Goal: Find specific page/section: Find specific page/section

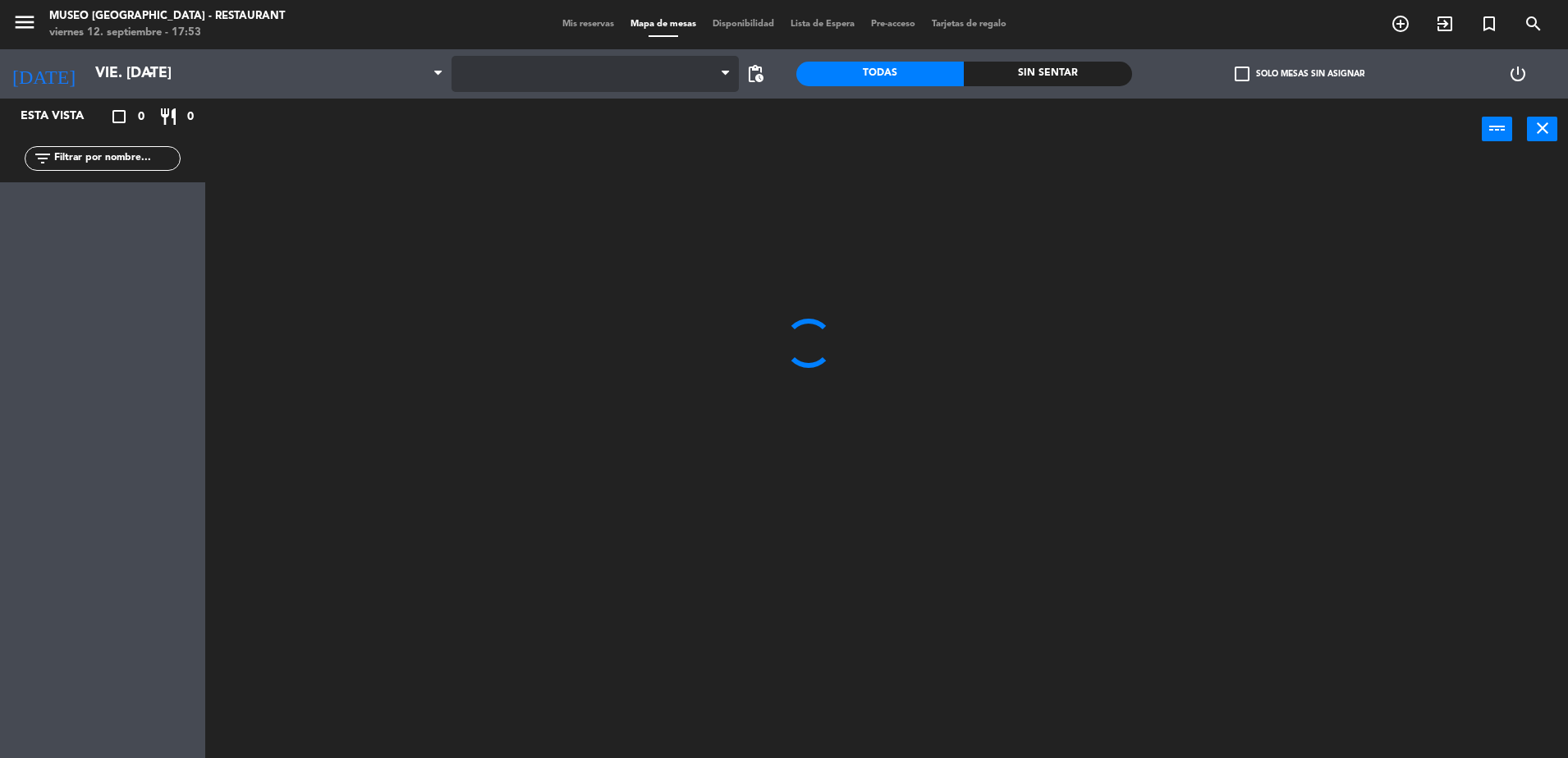
click at [510, 77] on span at bounding box center [596, 74] width 287 height 36
click at [529, 77] on span at bounding box center [596, 74] width 287 height 36
click at [549, 69] on span at bounding box center [596, 74] width 287 height 36
click at [558, 76] on span at bounding box center [596, 74] width 287 height 36
